Goal: Browse casually

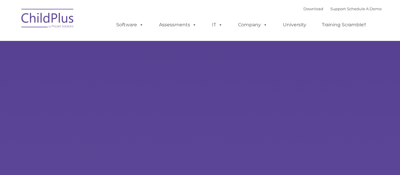
type input ""
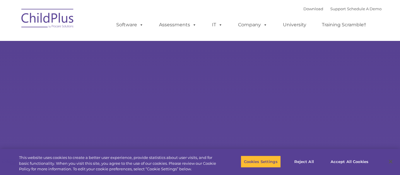
select select "MEDIUM"
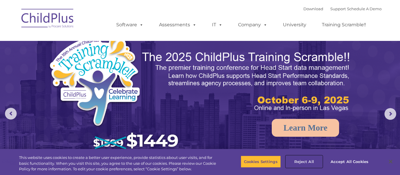
click at [309, 163] on button "Reject All" at bounding box center [304, 162] width 37 height 12
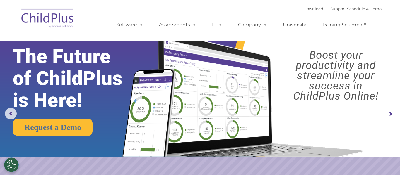
click at [390, 112] on rs-arrow at bounding box center [391, 114] width 12 height 12
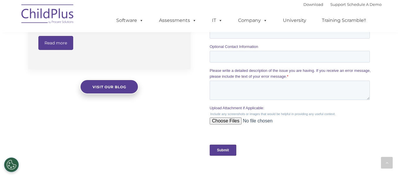
scroll to position [521, 0]
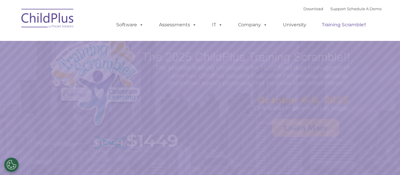
select select "MEDIUM"
